Goal: Navigation & Orientation: Find specific page/section

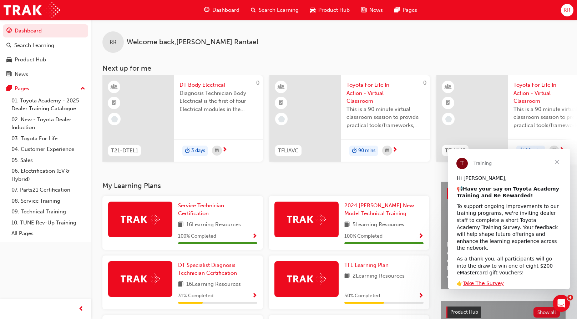
click at [216, 8] on span "Dashboard" at bounding box center [225, 10] width 27 height 8
click at [559, 161] on span "Close" at bounding box center [557, 162] width 26 height 26
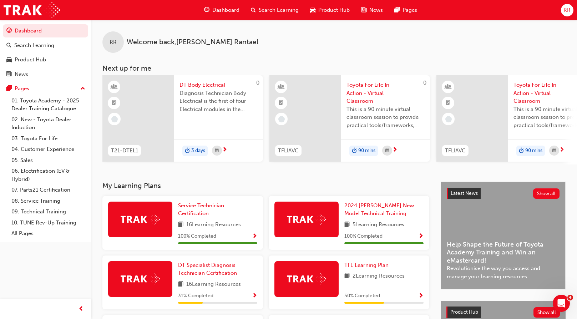
click at [565, 150] on span "next-icon" at bounding box center [561, 150] width 5 height 6
click at [22, 61] on div "Product Hub" at bounding box center [30, 60] width 31 height 8
